Goal: Complete application form

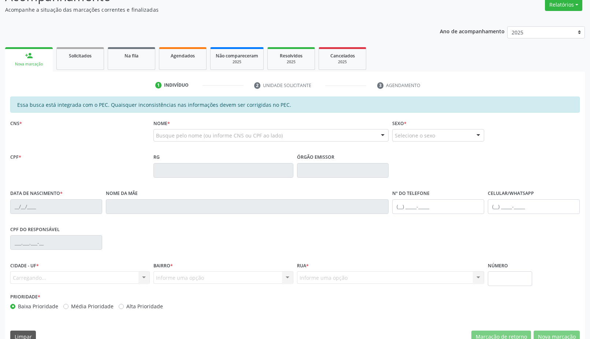
scroll to position [152, 0]
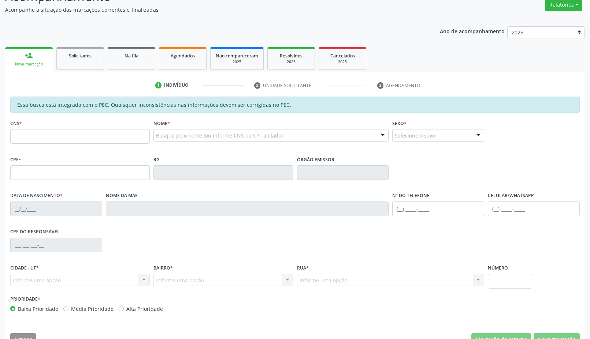
click at [83, 135] on input "text" at bounding box center [79, 136] width 139 height 15
type input "162 1438 2245 0001"
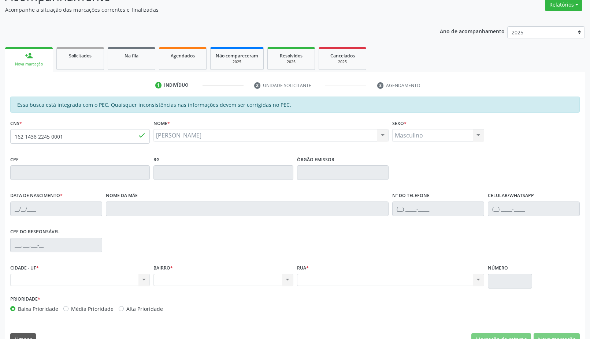
type input "[DATE]"
type input "[PERSON_NAME]"
type input "[PHONE_NUMBER]"
drag, startPoint x: 72, startPoint y: 142, endPoint x: 0, endPoint y: 131, distance: 73.0
click at [0, 131] on div "Integração do Minha Vez habilitada Realize as configurações necessárias. Acesse…" at bounding box center [295, 148] width 590 height 415
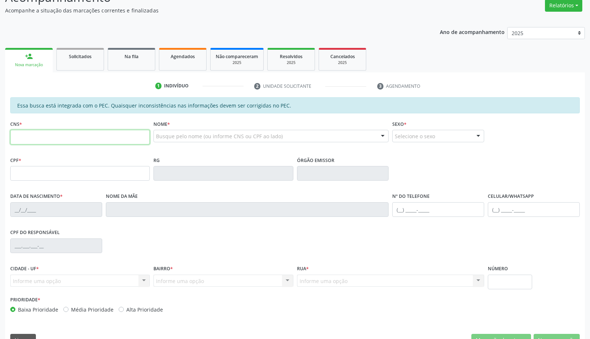
scroll to position [152, 0]
paste input "162 1438 2245 0001"
type input "162 1438 2245 0001"
type input "[DATE]"
type input "[PERSON_NAME]"
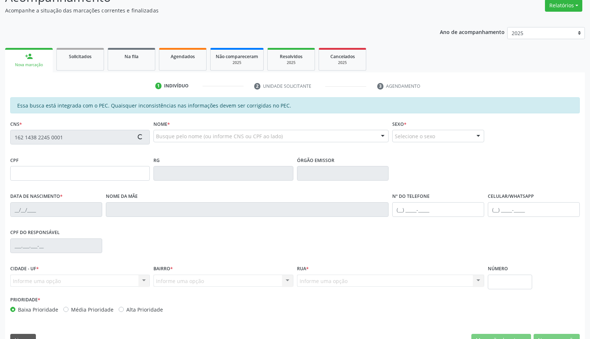
type input "[PHONE_NUMBER]"
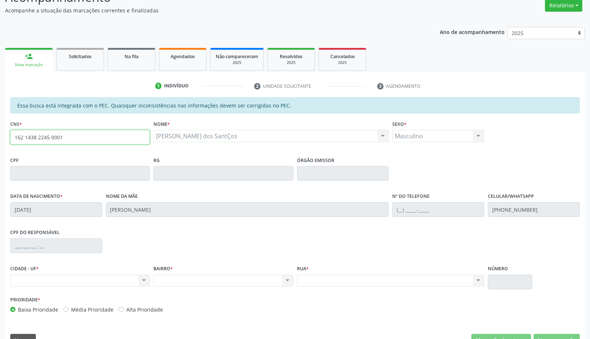
drag, startPoint x: 68, startPoint y: 139, endPoint x: 10, endPoint y: 137, distance: 58.2
click at [10, 137] on input "162 1438 2245 0001" at bounding box center [79, 137] width 139 height 15
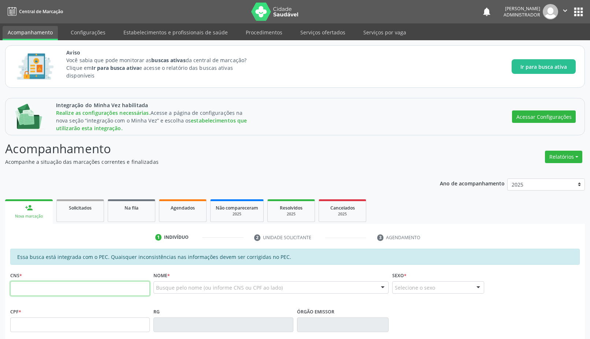
scroll to position [151, 0]
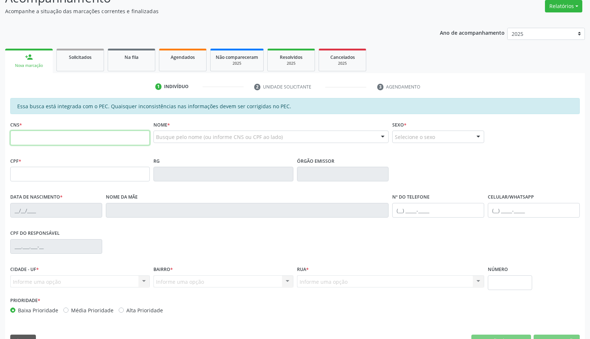
paste input "162 1438 2245 0001"
type input "162 1438 2245 0001"
type input "[DATE]"
type input "[PERSON_NAME]"
type input "[PHONE_NUMBER]"
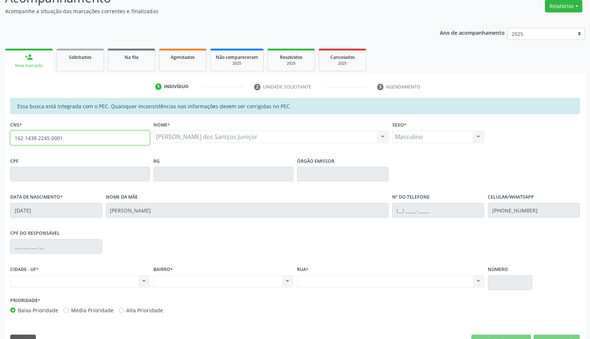
drag, startPoint x: 78, startPoint y: 142, endPoint x: 39, endPoint y: 135, distance: 39.0
click at [39, 135] on input "162 1438 2245 0001" at bounding box center [79, 138] width 139 height 15
click at [83, 133] on input "162 1438 2245 0001" at bounding box center [79, 138] width 139 height 15
drag, startPoint x: 83, startPoint y: 135, endPoint x: 45, endPoint y: 124, distance: 39.3
click at [45, 124] on div "CNS * 162 1438 2245 0001 done" at bounding box center [79, 132] width 139 height 26
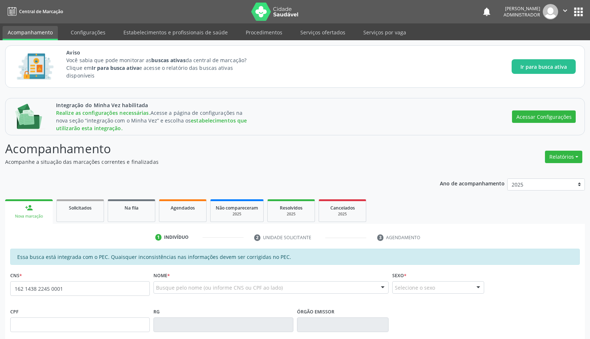
type input "162 1438 2245 0001"
type input "[DATE]"
type input "[PERSON_NAME]"
type input "[PHONE_NUMBER]"
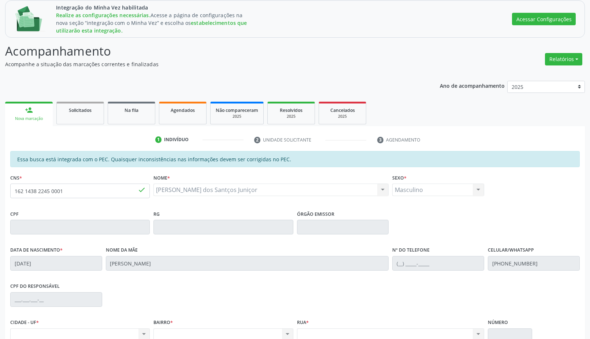
scroll to position [37, 0]
